Goal: Book appointment/travel/reservation

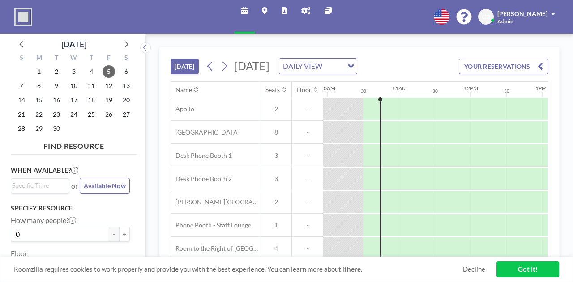
scroll to position [0, 716]
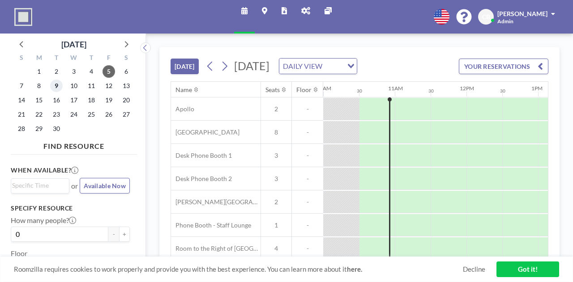
click at [54, 89] on span "9" at bounding box center [56, 86] width 13 height 13
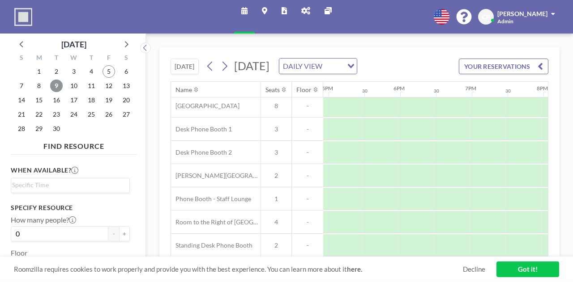
scroll to position [42, 1213]
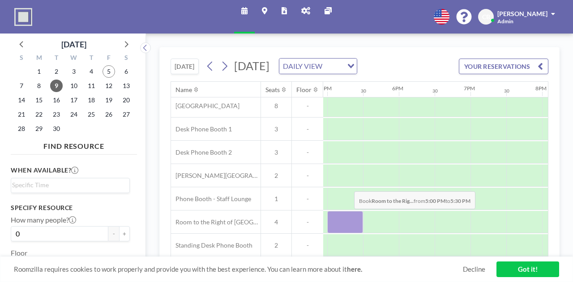
click at [347, 227] on div at bounding box center [345, 222] width 36 height 22
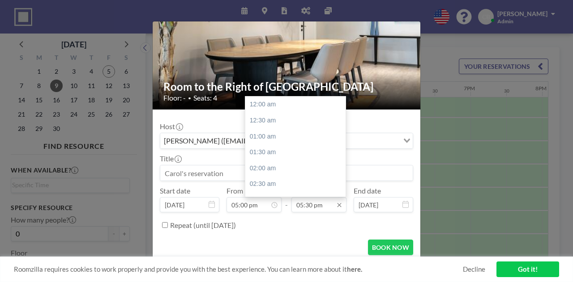
scroll to position [557, 0]
click at [299, 204] on input "05:30 pm" at bounding box center [318, 204] width 55 height 15
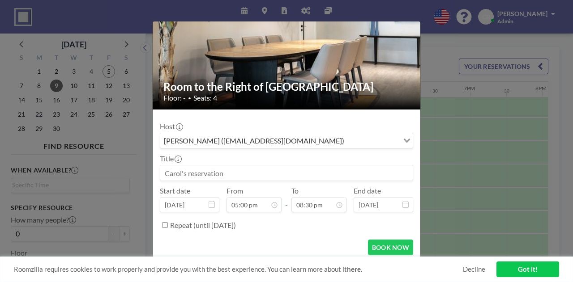
type input "08:30 pm"
click at [274, 236] on form "Host [PERSON_NAME] ([EMAIL_ADDRESS][DOMAIN_NAME]) Loading... Title Start date […" at bounding box center [287, 186] width 268 height 153
click at [234, 173] on input at bounding box center [286, 173] width 252 height 15
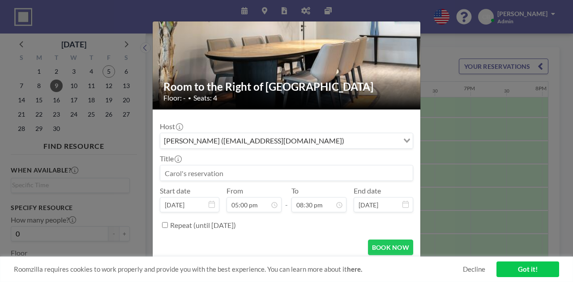
click at [234, 173] on input at bounding box center [286, 173] width 252 height 15
type input "[PERSON_NAME]"
click at [378, 245] on button "BOOK NOW" at bounding box center [390, 248] width 45 height 16
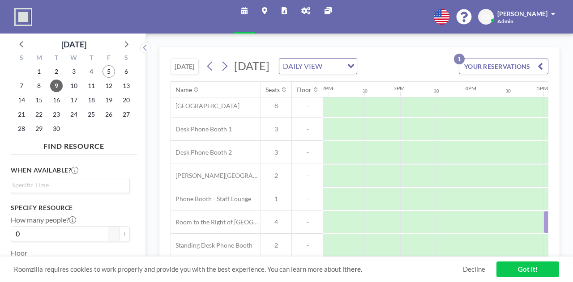
scroll to position [42, 997]
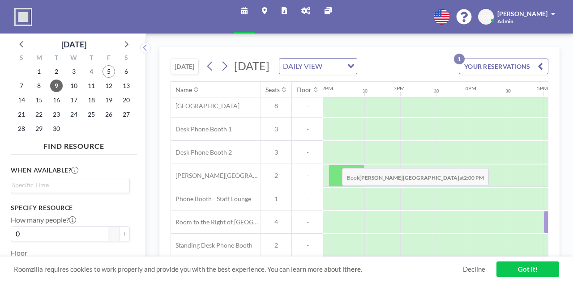
click at [335, 173] on div at bounding box center [346, 176] width 36 height 22
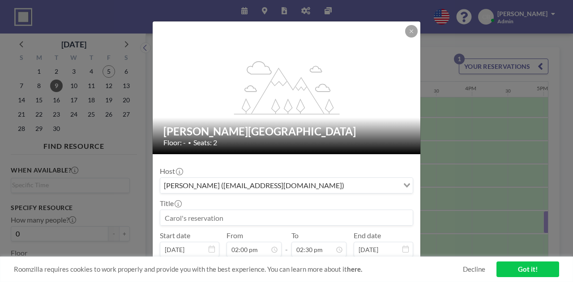
click at [218, 212] on input at bounding box center [286, 217] width 252 height 15
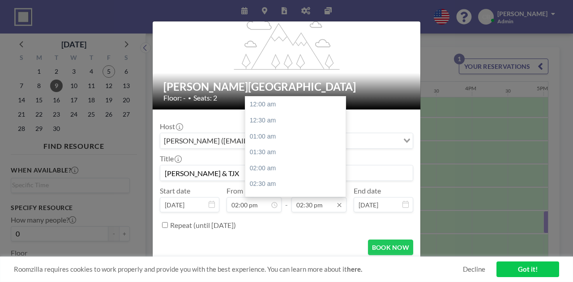
scroll to position [462, 0]
type input "[PERSON_NAME] & TJX"
click at [273, 118] on div "03:00 pm" at bounding box center [297, 121] width 105 height 16
type input "03:00 pm"
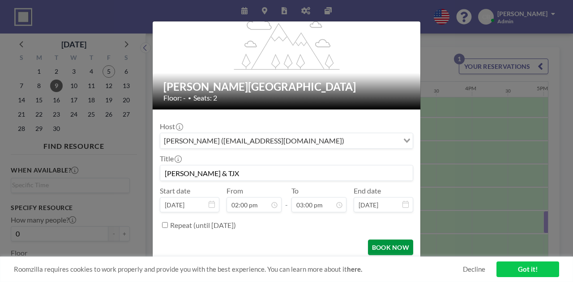
click at [382, 246] on button "BOOK NOW" at bounding box center [390, 248] width 45 height 16
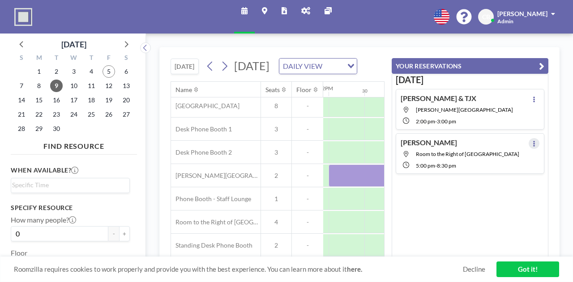
click at [532, 141] on icon at bounding box center [534, 144] width 4 height 6
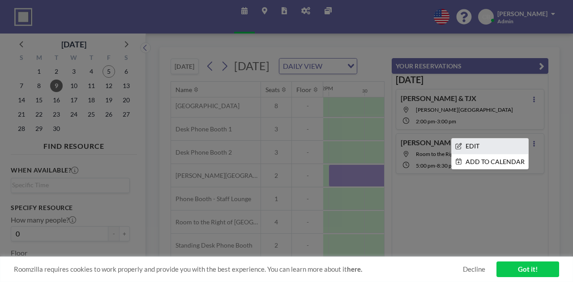
click at [497, 144] on li "EDIT" at bounding box center [489, 146] width 76 height 15
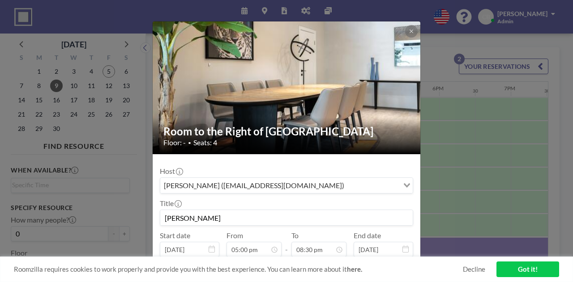
click at [190, 212] on input "[PERSON_NAME]" at bounding box center [286, 217] width 252 height 15
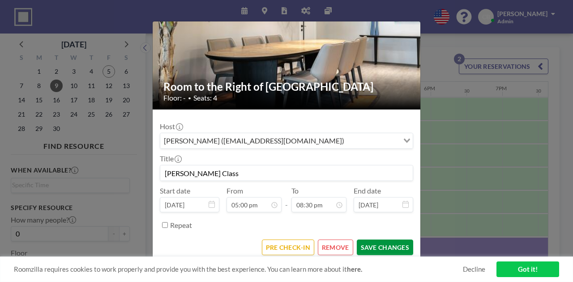
type input "[PERSON_NAME] Class"
click at [386, 242] on button "SAVE CHANGES" at bounding box center [385, 248] width 56 height 16
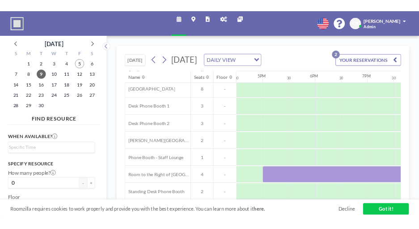
scroll to position [0, 1181]
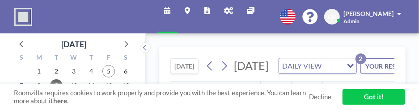
click at [162, 109] on div "Roomzilla requires cookies to work properly and provide you with the best exper…" at bounding box center [209, 97] width 419 height 27
click at [161, 104] on span "Roomzilla requires cookies to work properly and provide you with the best exper…" at bounding box center [161, 97] width 295 height 17
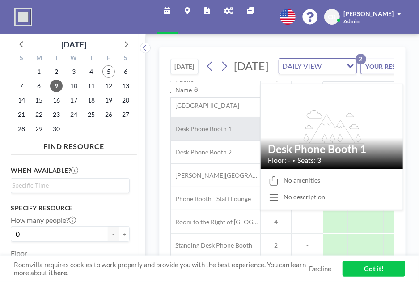
scroll to position [39, 834]
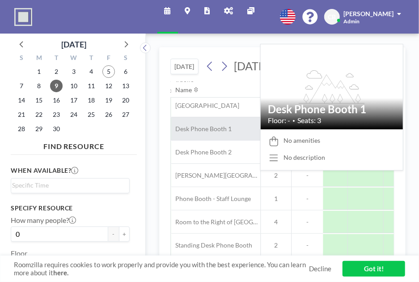
click at [225, 140] on div "Desk Phone Booth 1" at bounding box center [215, 128] width 89 height 23
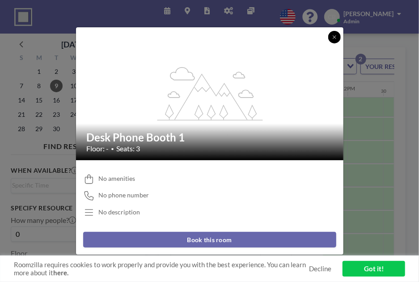
click at [334, 38] on icon at bounding box center [334, 36] width 5 height 5
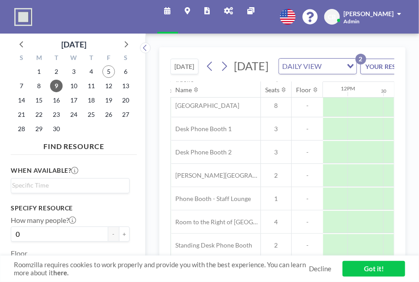
click at [227, 12] on icon at bounding box center [229, 10] width 9 height 7
